Goal: Information Seeking & Learning: Find contact information

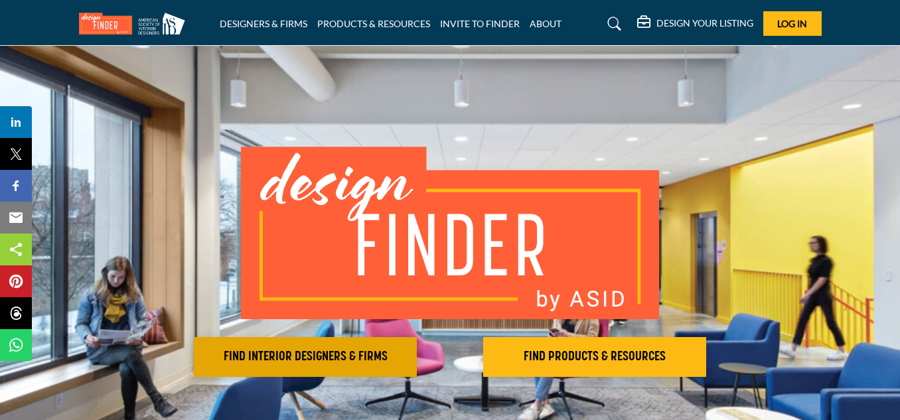
click at [327, 363] on h2 "FIND INTERIOR DESIGNERS & FIRMS" at bounding box center [305, 357] width 215 height 16
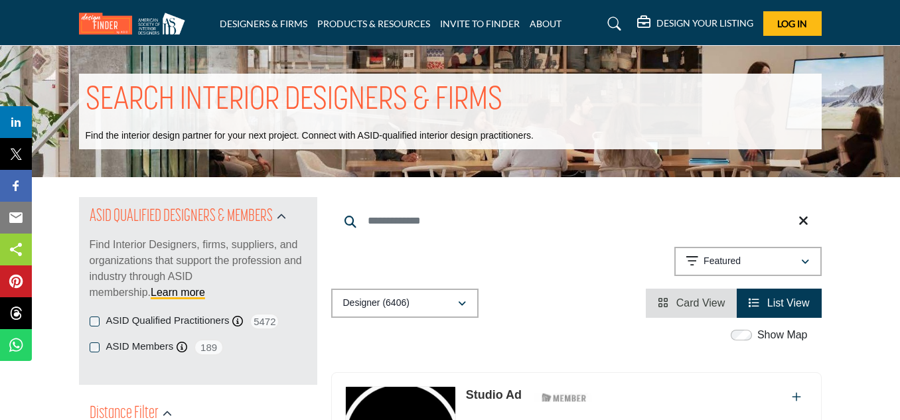
scroll to position [66, 0]
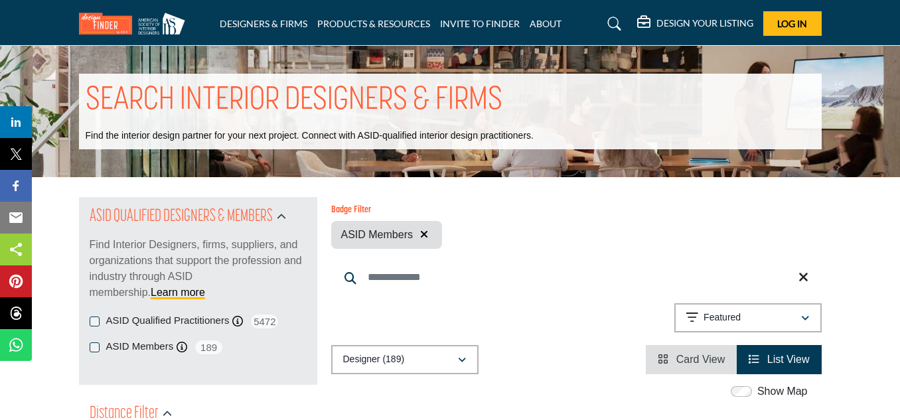
scroll to position [66, 0]
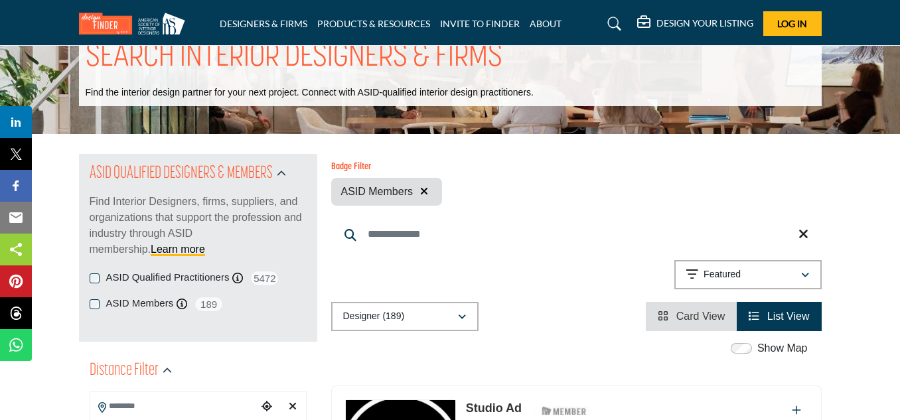
scroll to position [66, 0]
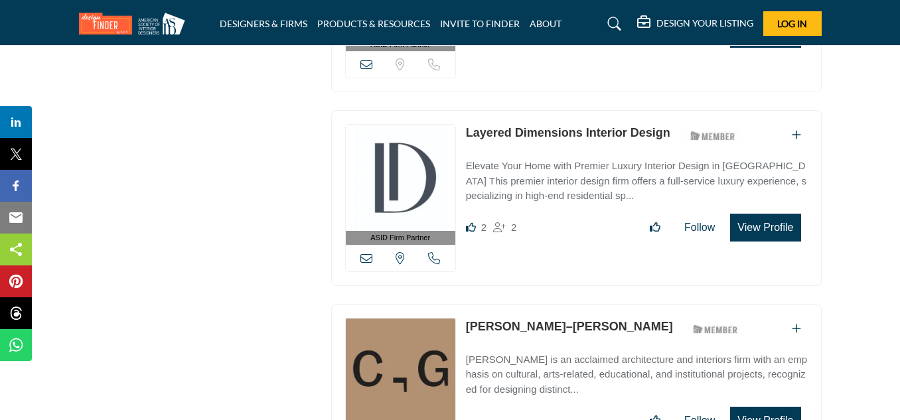
scroll to position [2125, 0]
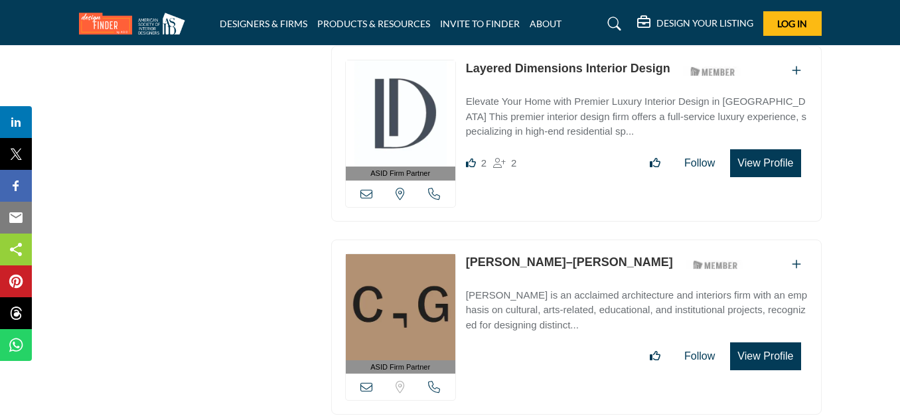
drag, startPoint x: 898, startPoint y: 207, endPoint x: 904, endPoint y: 213, distance: 8.5
click at [900, 242] on html "DESIGNERS & FIRMS PRODUCTS & RESOURCES INVITE TO FINDER ABOUT" at bounding box center [450, 318] width 900 height 4887
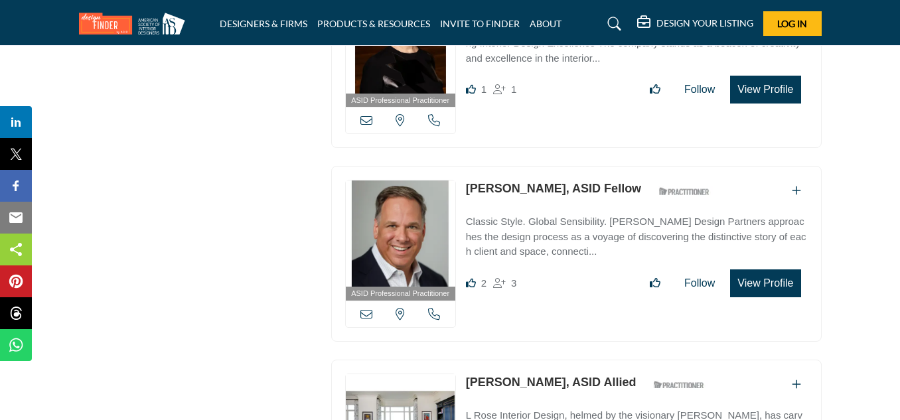
scroll to position [10214, 0]
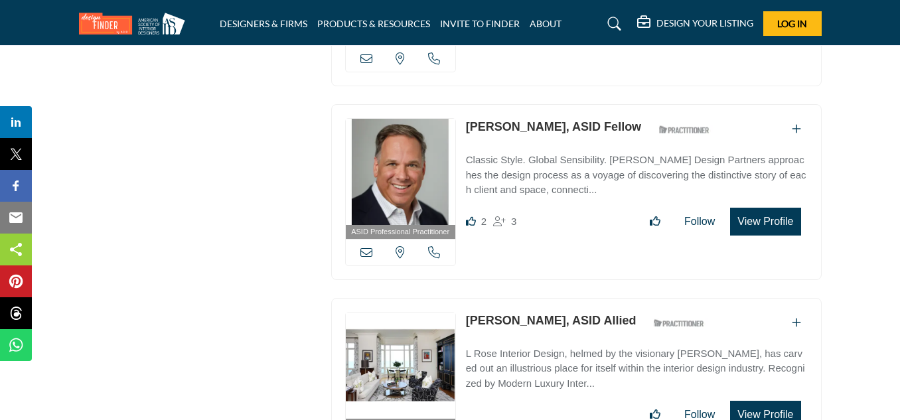
drag, startPoint x: 467, startPoint y: 94, endPoint x: 615, endPoint y: 90, distance: 147.5
click at [615, 104] on div "ASID Professional Practitioner ASID Professional Practitioners have successfull…" at bounding box center [576, 192] width 491 height 176
